Goal: Task Accomplishment & Management: Complete application form

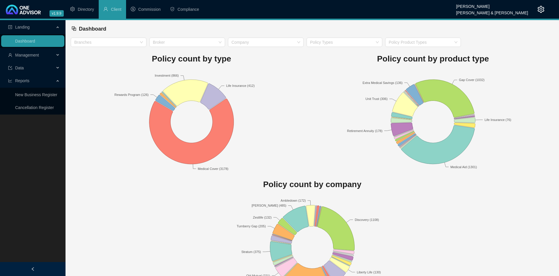
click at [25, 53] on span "Management" at bounding box center [27, 55] width 24 height 5
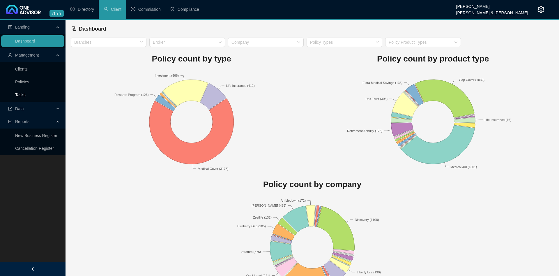
click at [26, 95] on link "Tasks" at bounding box center [20, 94] width 10 height 5
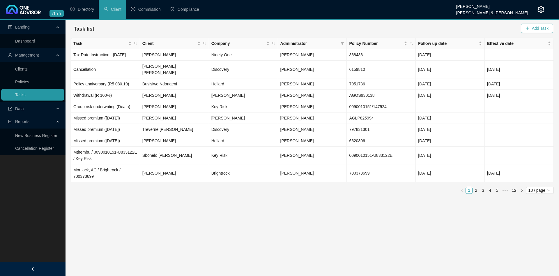
click at [528, 28] on icon "plus" at bounding box center [528, 28] width 0 height 3
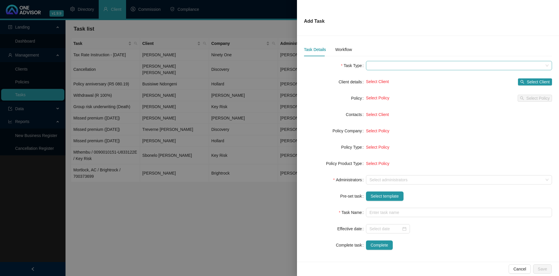
click at [391, 66] on span at bounding box center [459, 65] width 179 height 9
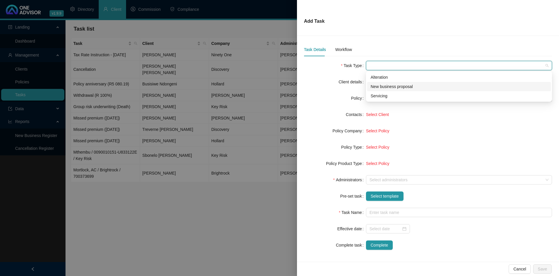
click at [388, 87] on div "New business proposal" at bounding box center [459, 86] width 177 height 6
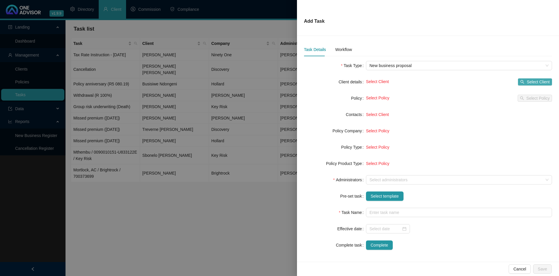
click at [538, 82] on span "Select Client" at bounding box center [538, 82] width 23 height 6
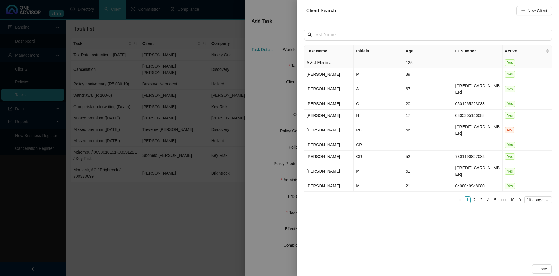
click at [343, 64] on td "A & J Electical" at bounding box center [329, 63] width 50 height 12
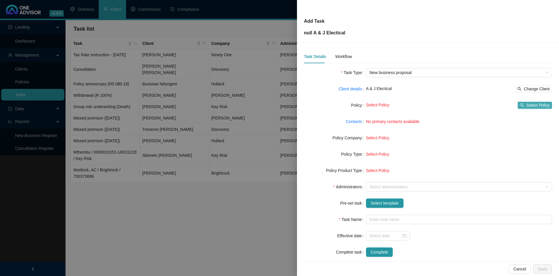
click at [529, 105] on span "Select Policy" at bounding box center [538, 105] width 23 height 6
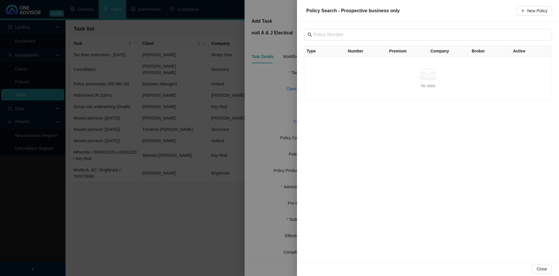
click at [229, 73] on div at bounding box center [279, 138] width 559 height 276
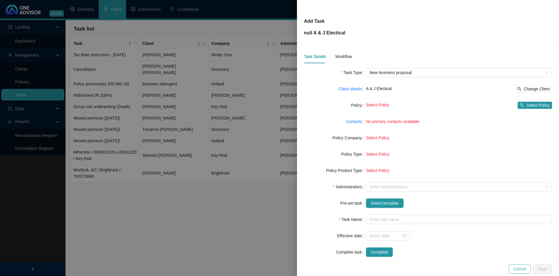
click at [521, 269] on span "Cancel" at bounding box center [520, 269] width 13 height 6
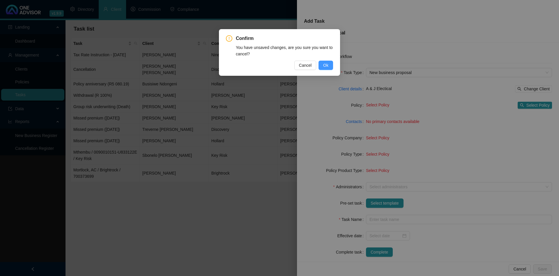
click at [324, 67] on span "Ok" at bounding box center [325, 65] width 5 height 6
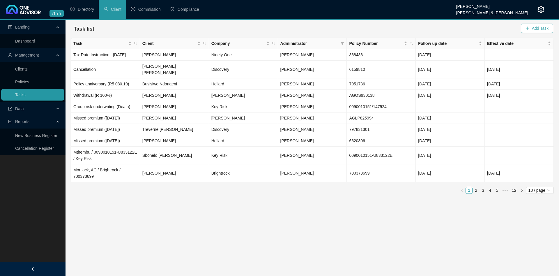
click at [535, 27] on span "Add Task" at bounding box center [540, 28] width 17 height 6
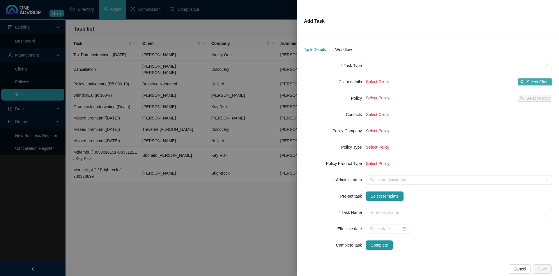
click at [540, 80] on span "Select Client" at bounding box center [538, 82] width 23 height 6
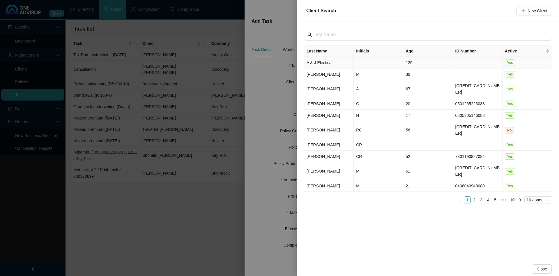
click at [338, 63] on td "A & J Electical" at bounding box center [329, 63] width 50 height 12
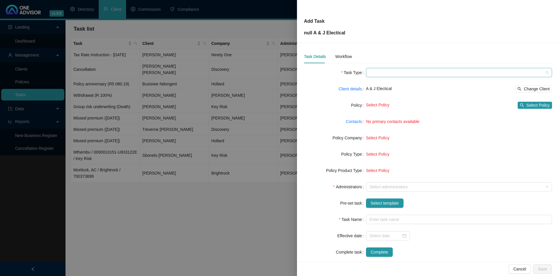
click at [495, 68] on span at bounding box center [459, 72] width 179 height 9
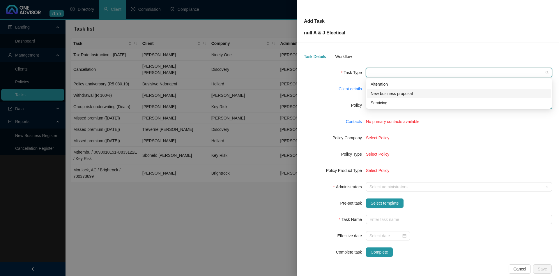
click at [409, 92] on div "New business proposal" at bounding box center [459, 93] width 177 height 6
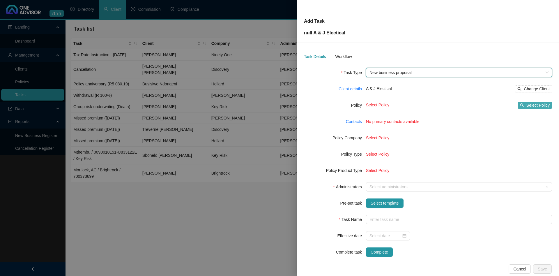
click at [544, 107] on span "Select Policy" at bounding box center [538, 105] width 23 height 6
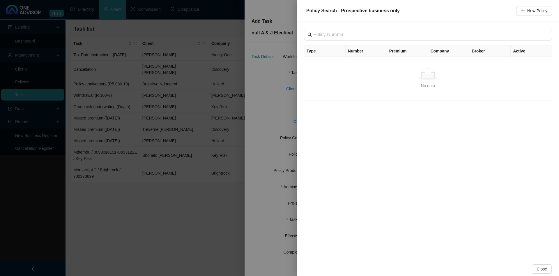
click at [244, 93] on div at bounding box center [279, 138] width 559 height 276
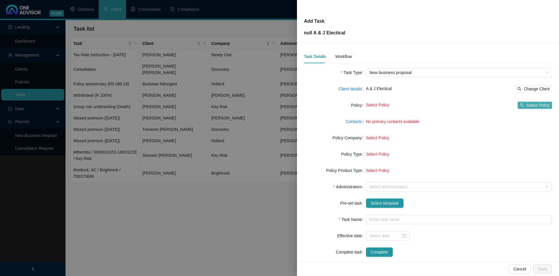
click at [524, 103] on span "button" at bounding box center [522, 105] width 4 height 4
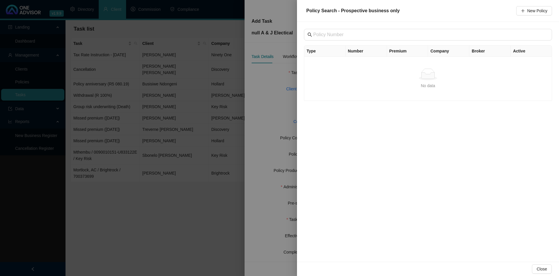
click at [237, 81] on div at bounding box center [279, 138] width 559 height 276
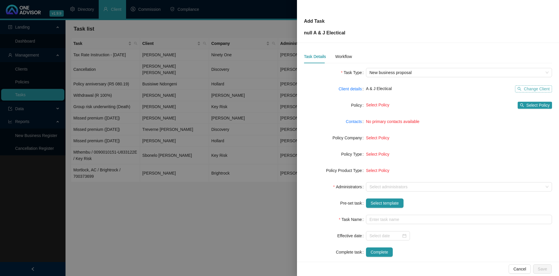
click at [538, 89] on span "Change Client" at bounding box center [537, 89] width 26 height 6
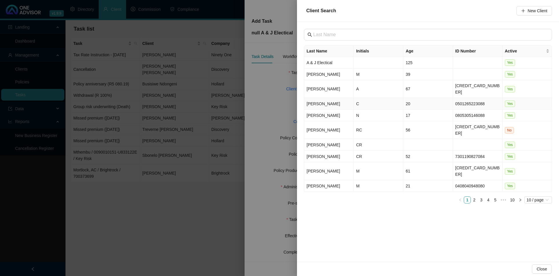
click at [348, 101] on td "[PERSON_NAME]" at bounding box center [329, 104] width 50 height 12
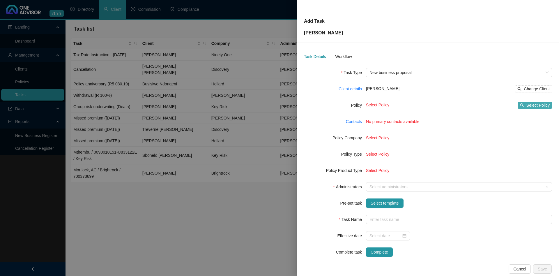
click at [535, 108] on button "Select Policy" at bounding box center [535, 105] width 34 height 7
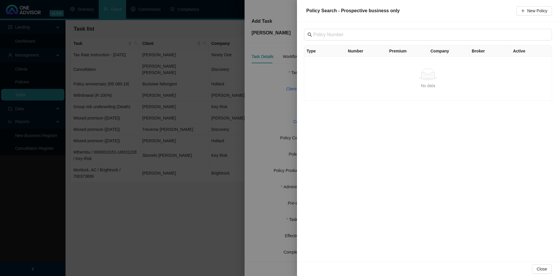
click at [230, 95] on div at bounding box center [279, 138] width 559 height 276
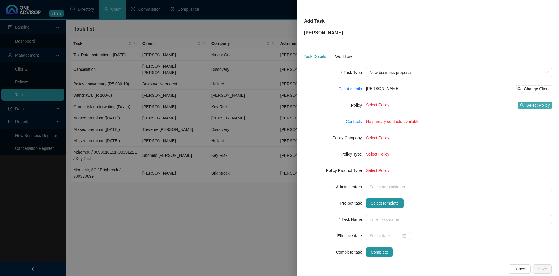
click at [531, 103] on span "Select Policy" at bounding box center [538, 105] width 23 height 6
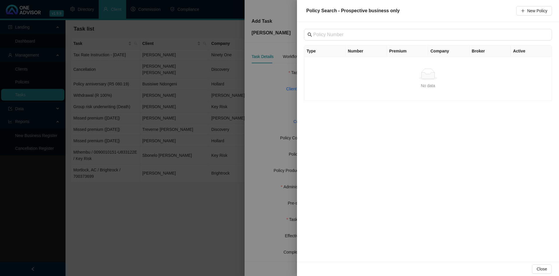
click at [227, 73] on div at bounding box center [279, 138] width 559 height 276
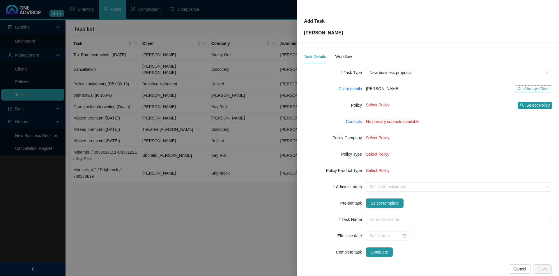
click at [530, 90] on span "Change Client" at bounding box center [537, 89] width 26 height 6
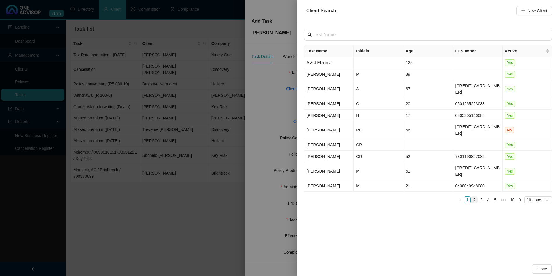
click at [474, 197] on link "2" at bounding box center [474, 200] width 6 height 6
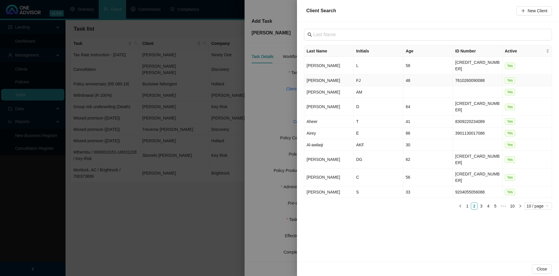
click at [324, 77] on td "[PERSON_NAME]" at bounding box center [329, 81] width 50 height 12
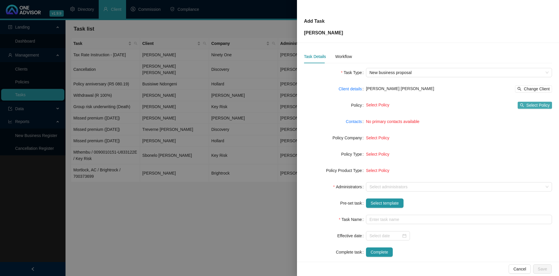
click at [527, 107] on button "Select Policy" at bounding box center [535, 105] width 34 height 7
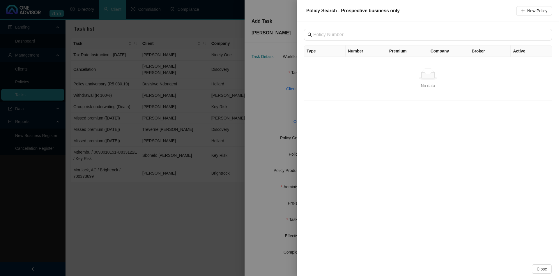
click at [187, 92] on div at bounding box center [279, 138] width 559 height 276
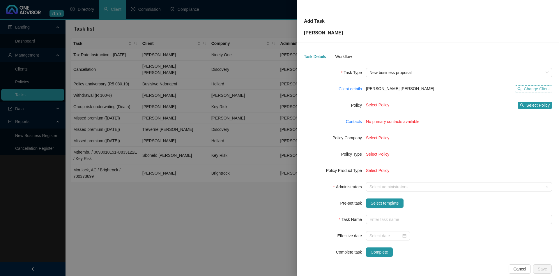
click at [535, 88] on span "Change Client" at bounding box center [537, 89] width 26 height 6
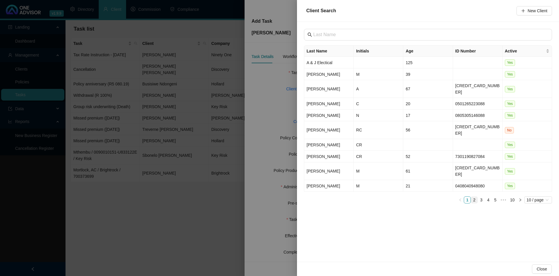
click at [473, 197] on link "2" at bounding box center [474, 200] width 6 height 6
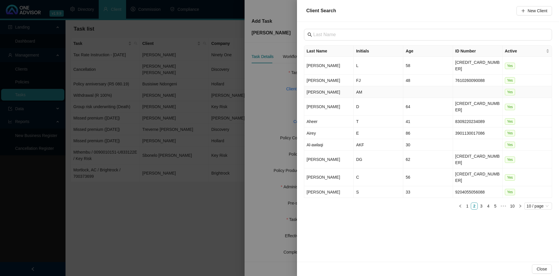
click at [327, 86] on td "[PERSON_NAME]" at bounding box center [329, 92] width 50 height 12
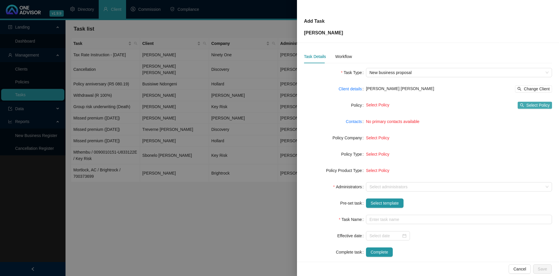
click at [523, 106] on icon "search" at bounding box center [523, 105] width 4 height 4
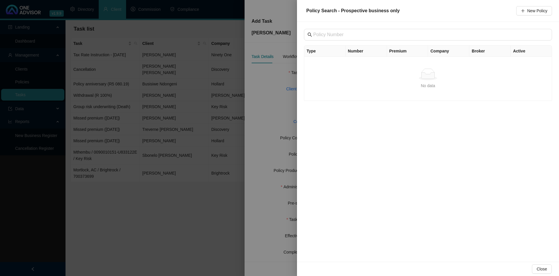
click at [228, 102] on div at bounding box center [279, 138] width 559 height 276
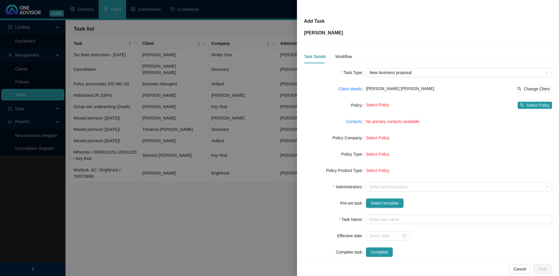
click at [218, 113] on div at bounding box center [279, 138] width 559 height 276
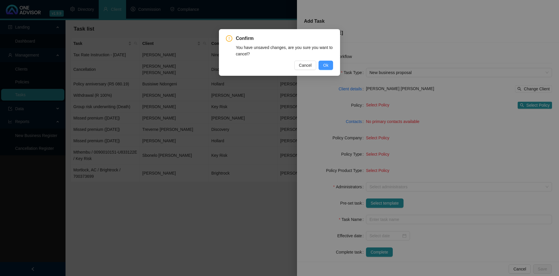
click at [323, 63] on button "Ok" at bounding box center [326, 65] width 15 height 9
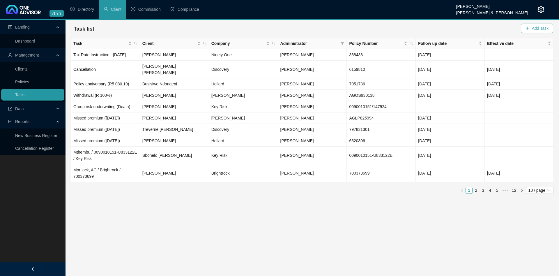
click at [540, 29] on span "Add Task" at bounding box center [540, 28] width 17 height 6
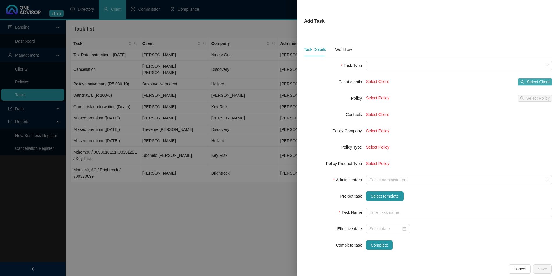
click at [535, 81] on span "Select Client" at bounding box center [538, 82] width 23 height 6
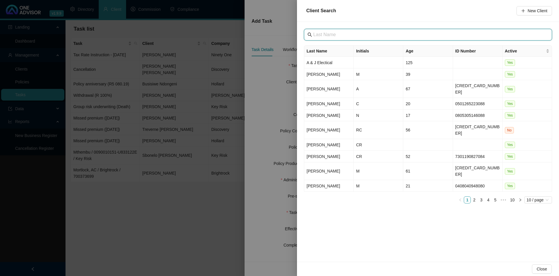
click at [353, 34] on input "text" at bounding box center [428, 34] width 231 height 7
type input "axl"
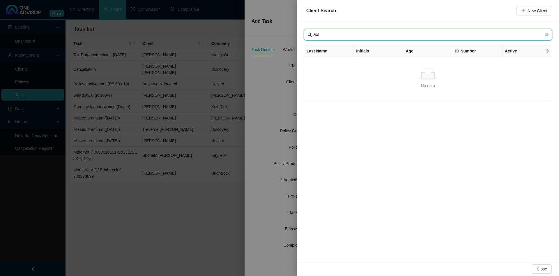
drag, startPoint x: 342, startPoint y: 33, endPoint x: 272, endPoint y: 41, distance: 70.6
click at [313, 38] on input "axl" at bounding box center [428, 34] width 231 height 7
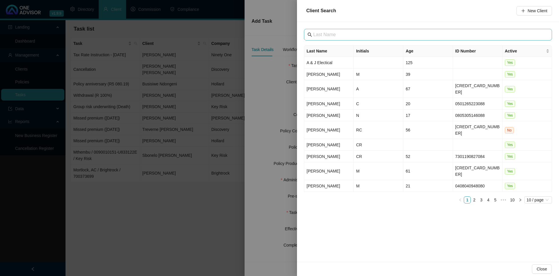
click at [325, 31] on span at bounding box center [428, 35] width 248 height 12
click at [326, 34] on input "text" at bounding box center [428, 34] width 231 height 7
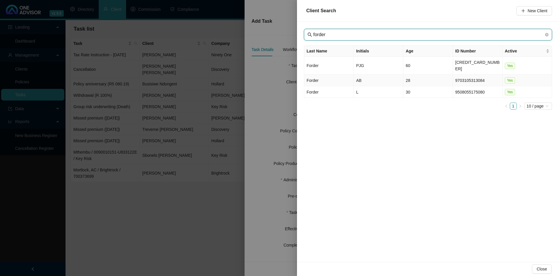
type input "forder"
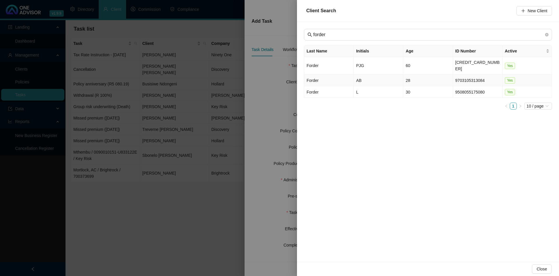
click at [334, 76] on td "Forder" at bounding box center [329, 81] width 50 height 12
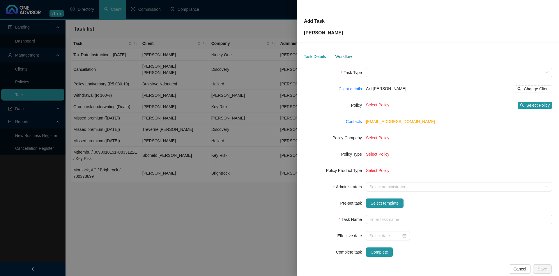
click at [345, 59] on div "Workflow" at bounding box center [343, 56] width 17 height 6
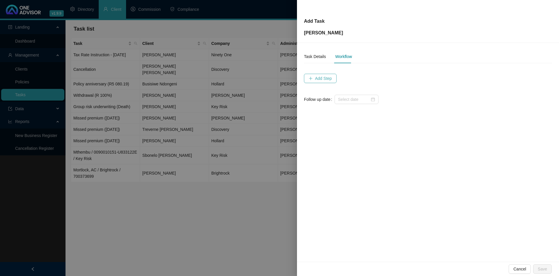
click at [325, 79] on span "Add Step" at bounding box center [323, 78] width 17 height 6
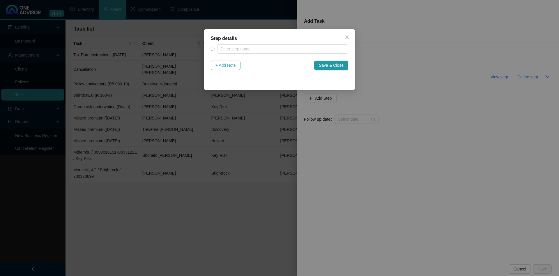
click at [224, 66] on span "+ Add Note" at bounding box center [226, 65] width 20 height 6
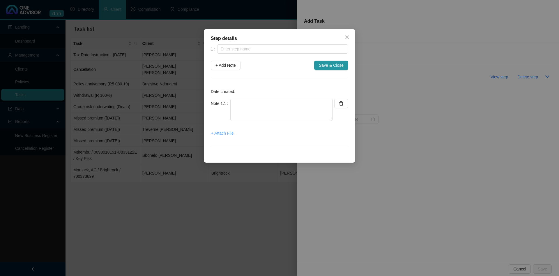
click at [227, 134] on span "+ Attach File" at bounding box center [222, 133] width 22 height 6
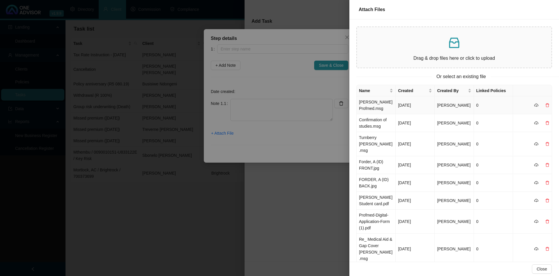
click at [386, 105] on td "[PERSON_NAME] Profmed.msg" at bounding box center [376, 105] width 39 height 18
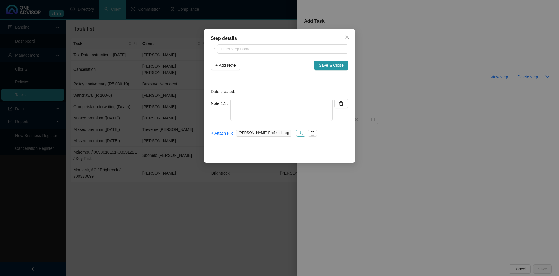
click at [299, 131] on icon "download" at bounding box center [301, 133] width 5 height 5
click at [310, 132] on icon "delete" at bounding box center [312, 133] width 5 height 5
click at [346, 36] on icon "close" at bounding box center [347, 37] width 3 height 3
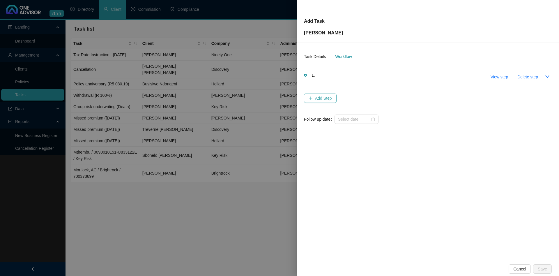
click at [322, 99] on span "Add Step" at bounding box center [323, 98] width 17 height 6
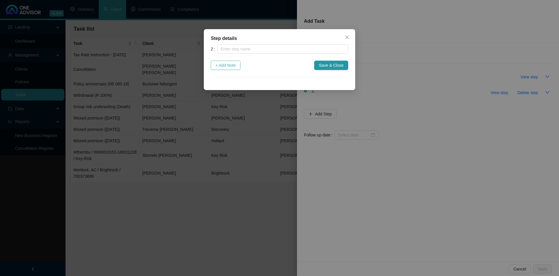
click at [224, 63] on span "+ Add Note" at bounding box center [226, 65] width 20 height 6
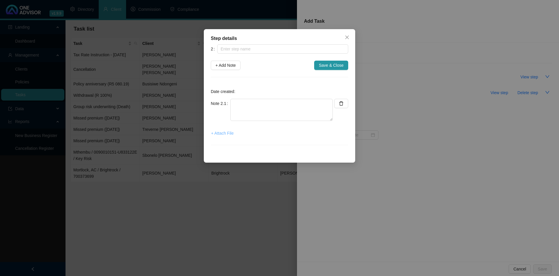
click at [225, 131] on span "+ Attach File" at bounding box center [222, 133] width 22 height 6
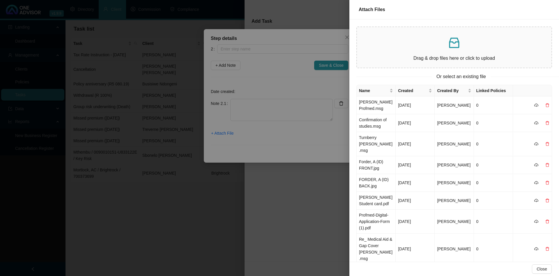
click at [215, 75] on div at bounding box center [279, 138] width 559 height 276
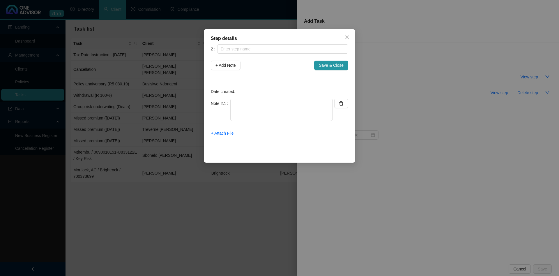
click at [130, 84] on div "Step details 2 + Add Note Save & Close Date created: Note 2.1 + Attach File Can…" at bounding box center [279, 138] width 559 height 276
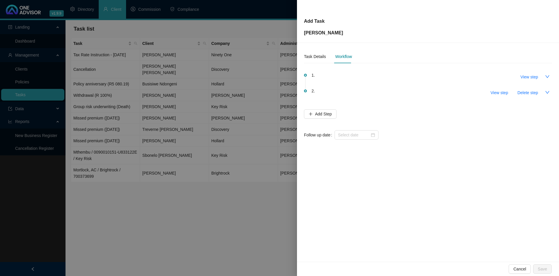
click at [164, 107] on div at bounding box center [279, 138] width 559 height 276
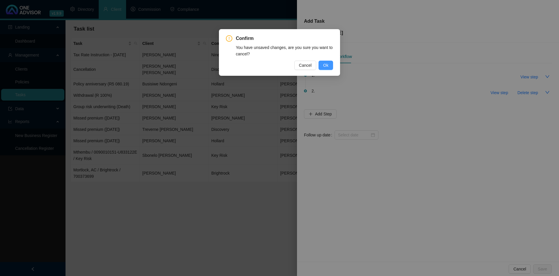
click at [323, 65] on button "Ok" at bounding box center [326, 65] width 15 height 9
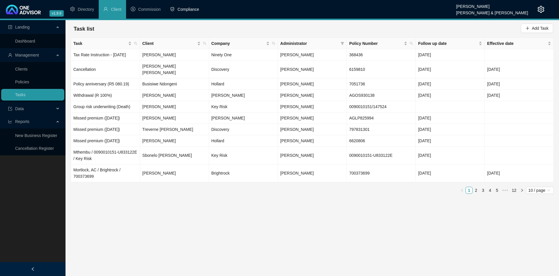
click at [521, 24] on button "Add Task" at bounding box center [537, 28] width 32 height 9
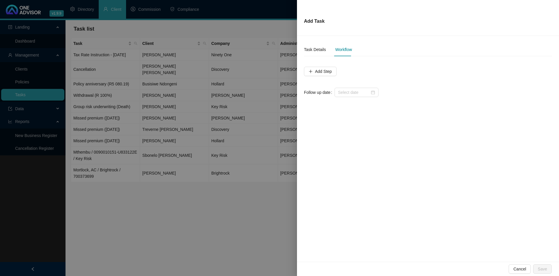
click at [126, 73] on div at bounding box center [279, 138] width 559 height 276
